Goal: Task Accomplishment & Management: Complete application form

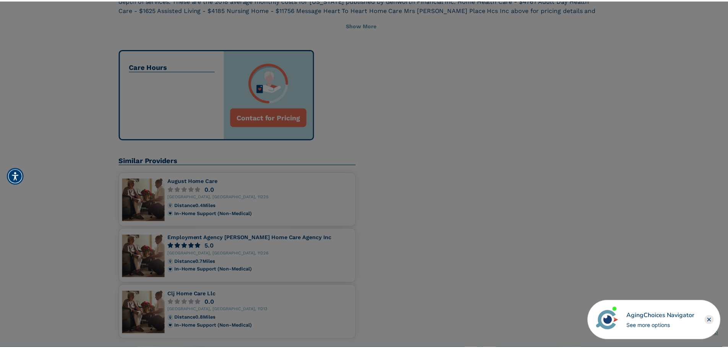
scroll to position [420, 0]
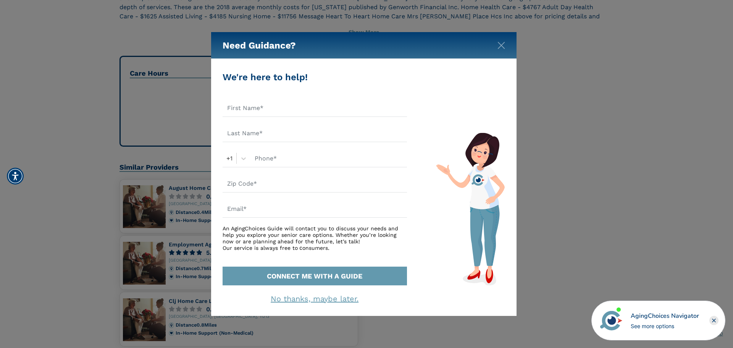
click at [506, 48] on div "Need Guidance?" at bounding box center [364, 45] width 306 height 27
click at [504, 48] on img "Close" at bounding box center [502, 46] width 8 height 8
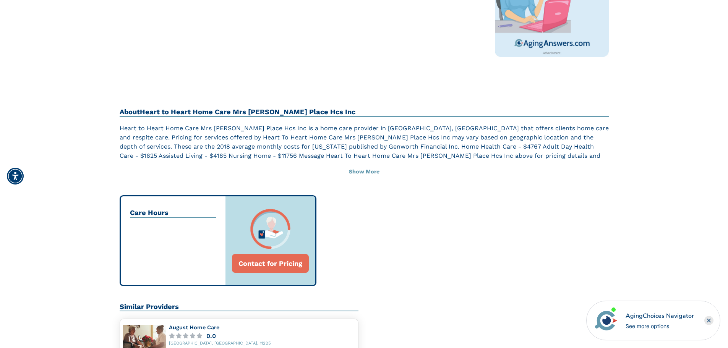
scroll to position [267, 0]
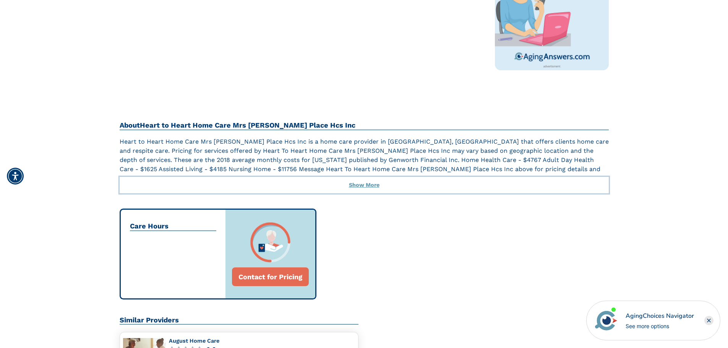
click at [374, 187] on button "Show More" at bounding box center [364, 185] width 489 height 17
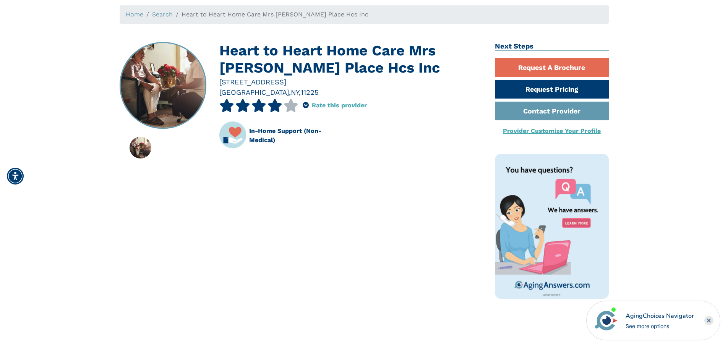
scroll to position [38, 0]
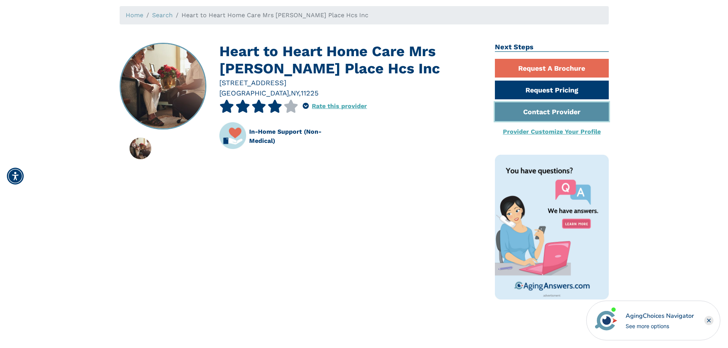
click at [556, 115] on link "Contact Provider" at bounding box center [552, 111] width 114 height 19
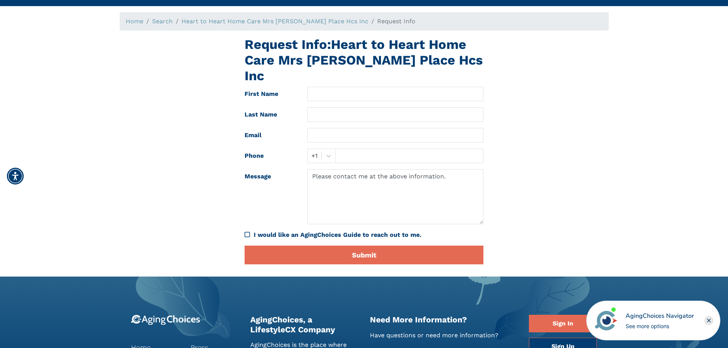
scroll to position [76, 0]
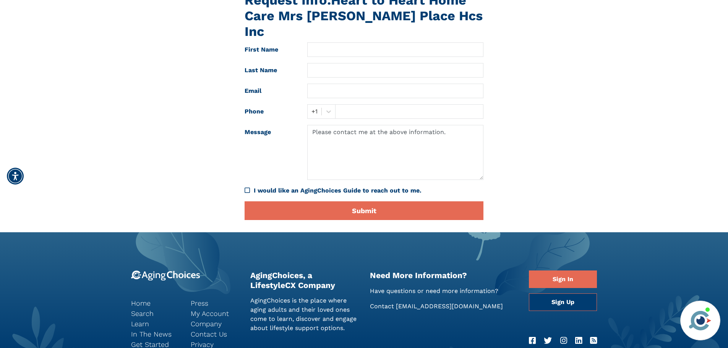
click at [192, 110] on div "Request Info: Heart to Heart Home Care Mrs [PERSON_NAME] Place Hcs Inc First Na…" at bounding box center [364, 109] width 500 height 234
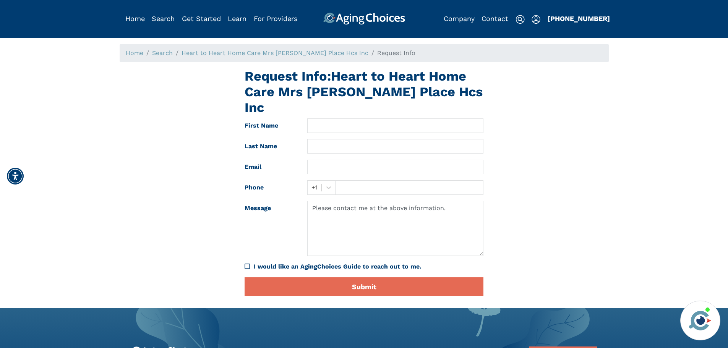
scroll to position [0, 0]
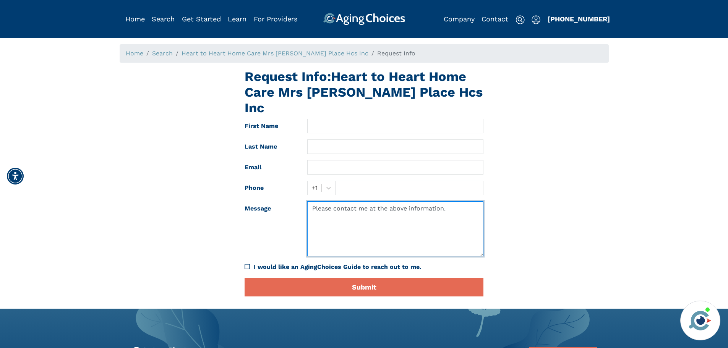
click at [431, 203] on textarea "Please contact me at the above information." at bounding box center [395, 228] width 176 height 55
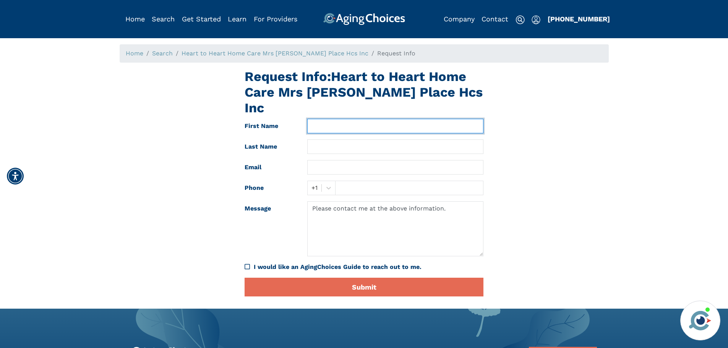
click at [312, 119] on input "text" at bounding box center [395, 126] width 176 height 15
type input "Alyssa"
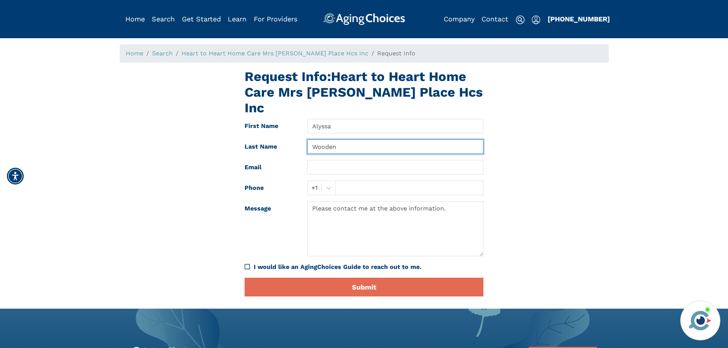
type input "Wooden"
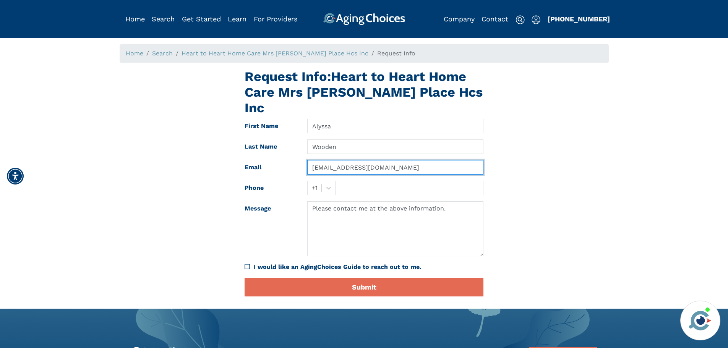
type input "Awooden@doi.nyc.gov"
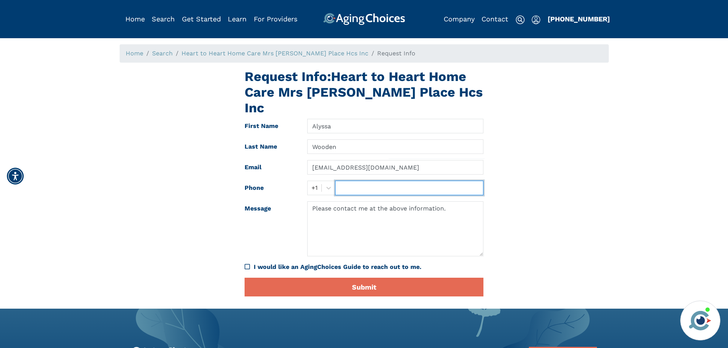
click at [383, 181] on input "text" at bounding box center [409, 188] width 148 height 15
type input "212-306-6433"
click at [540, 110] on div "Request Info: Heart to Heart Home Care Mrs Marys Place Hcs Inc First Name Alyss…" at bounding box center [364, 186] width 500 height 234
